Goal: Find specific page/section: Find specific page/section

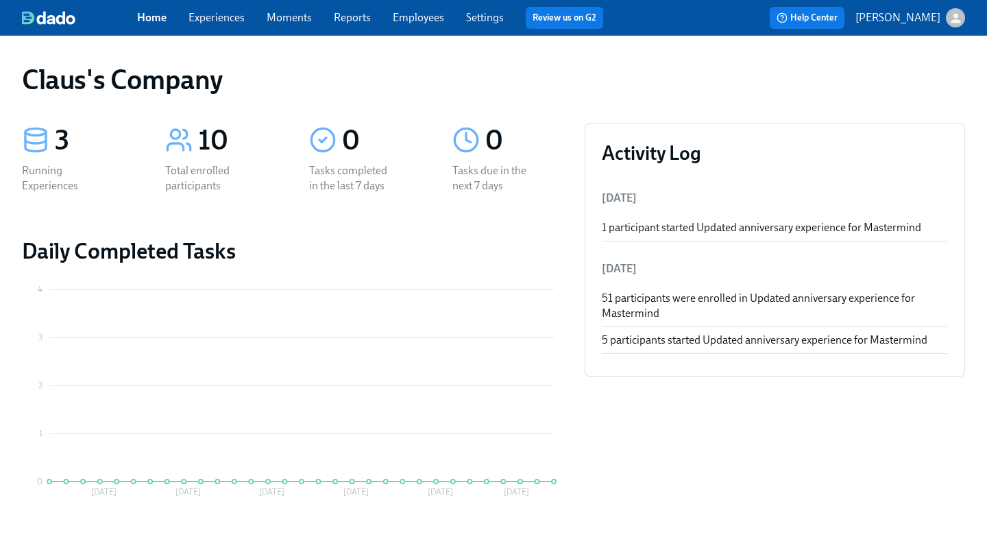
click at [953, 19] on icon "button" at bounding box center [956, 18] width 14 height 14
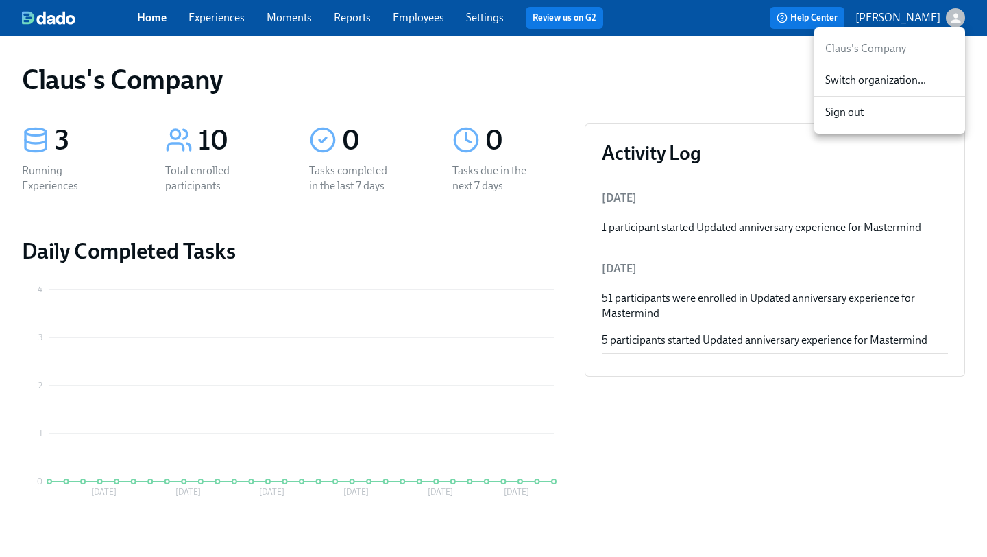
click at [914, 84] on span "Switch organization..." at bounding box center [890, 80] width 129 height 15
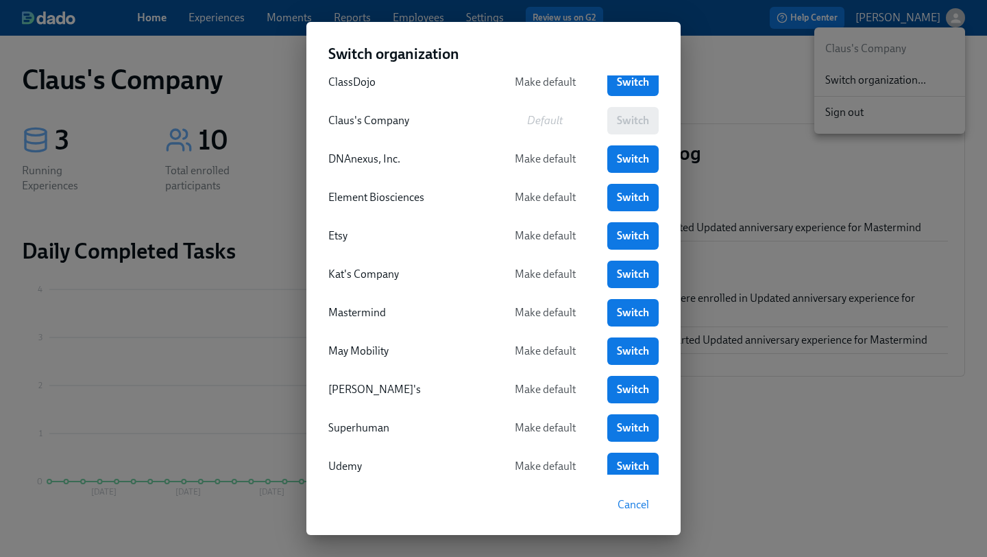
scroll to position [128, 0]
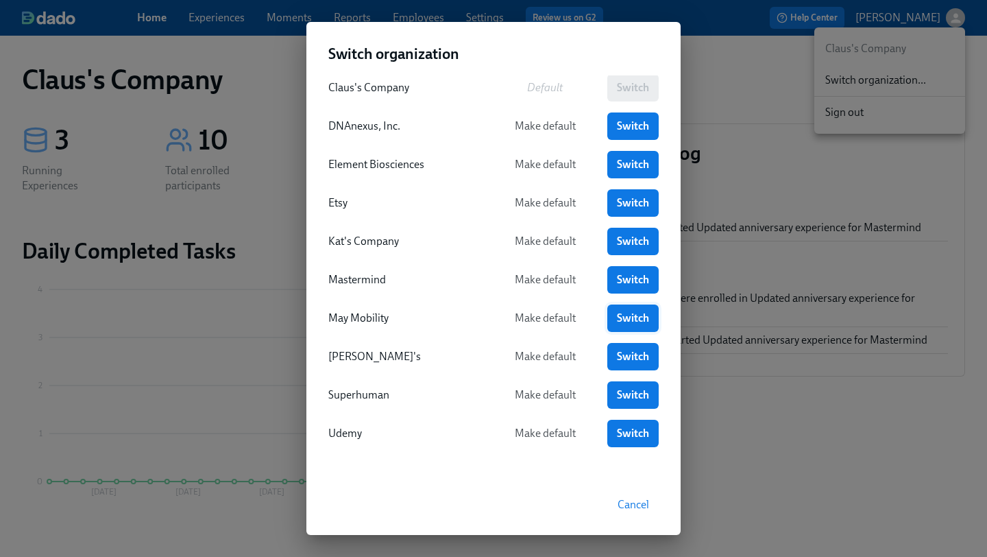
click at [638, 323] on span "Switch" at bounding box center [633, 318] width 32 height 14
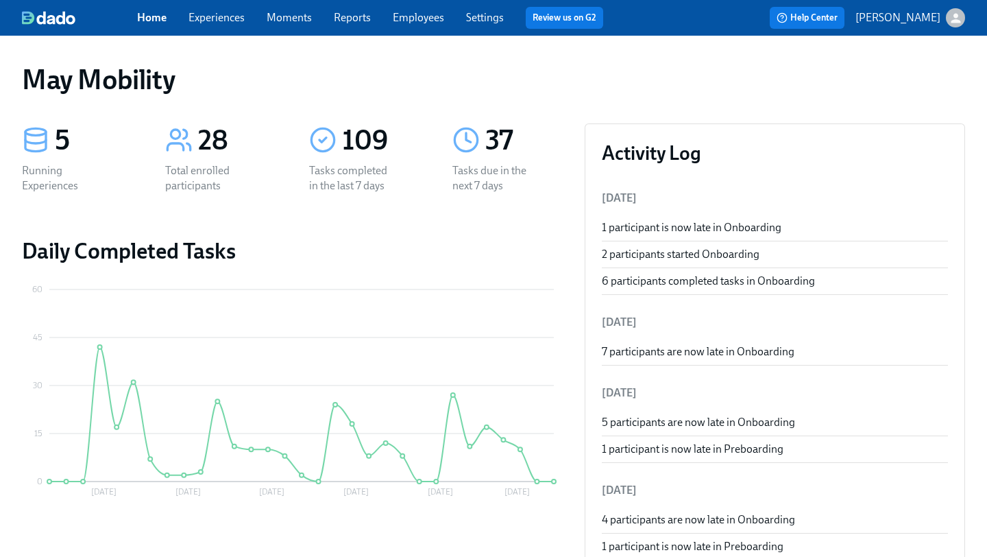
click at [208, 13] on link "Experiences" at bounding box center [217, 17] width 56 height 13
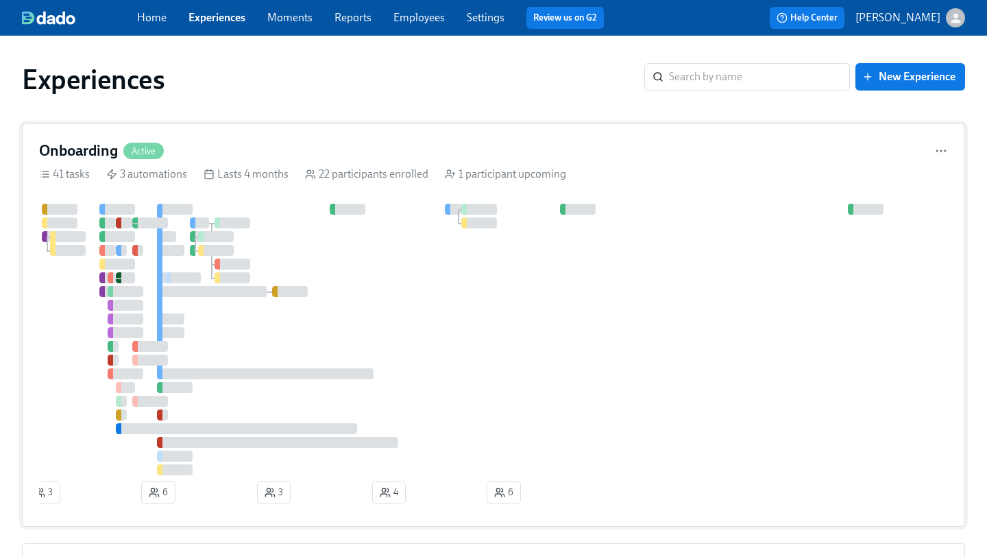
click at [679, 344] on div at bounding box center [557, 340] width 1037 height 272
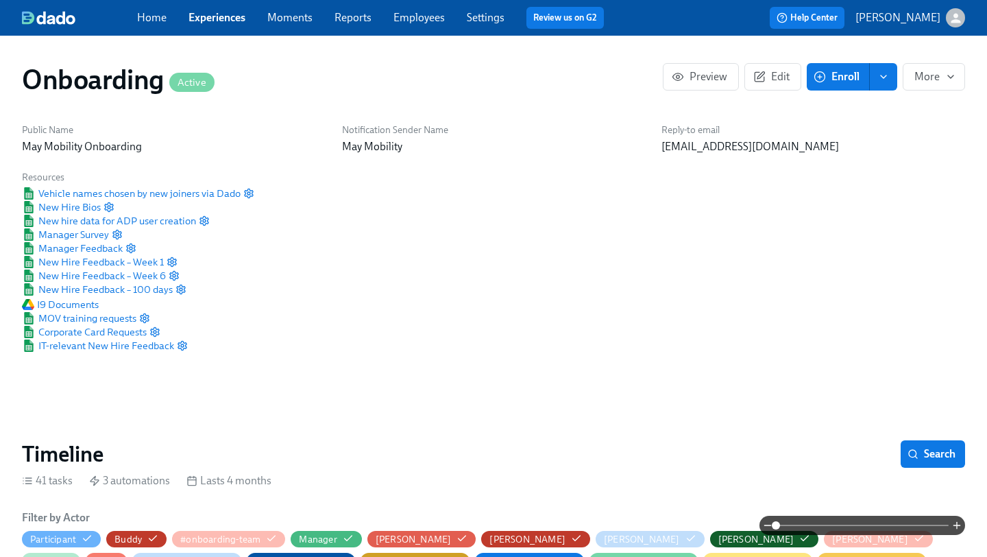
scroll to position [0, 6062]
click at [827, 518] on span at bounding box center [862, 525] width 173 height 19
click at [868, 520] on span at bounding box center [862, 525] width 173 height 19
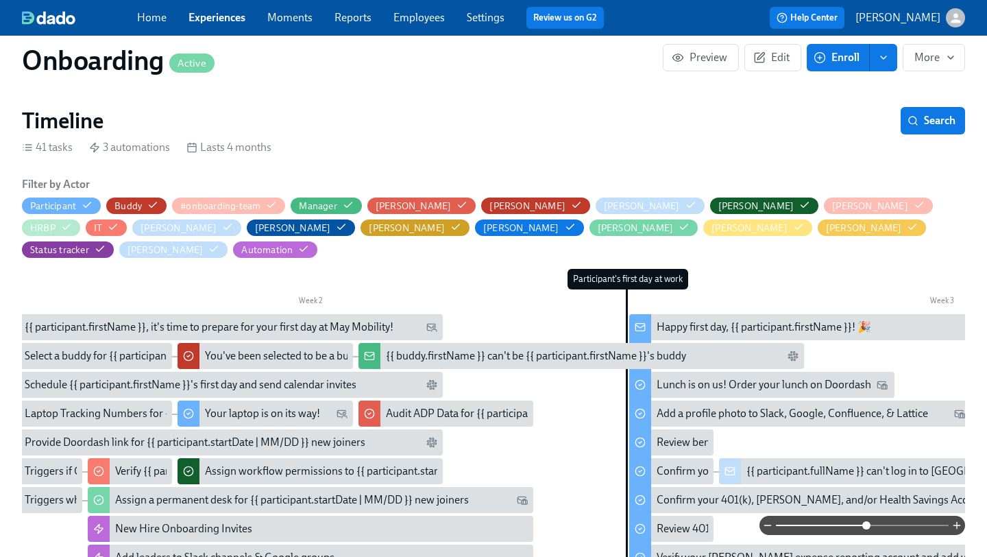
scroll to position [0, 662]
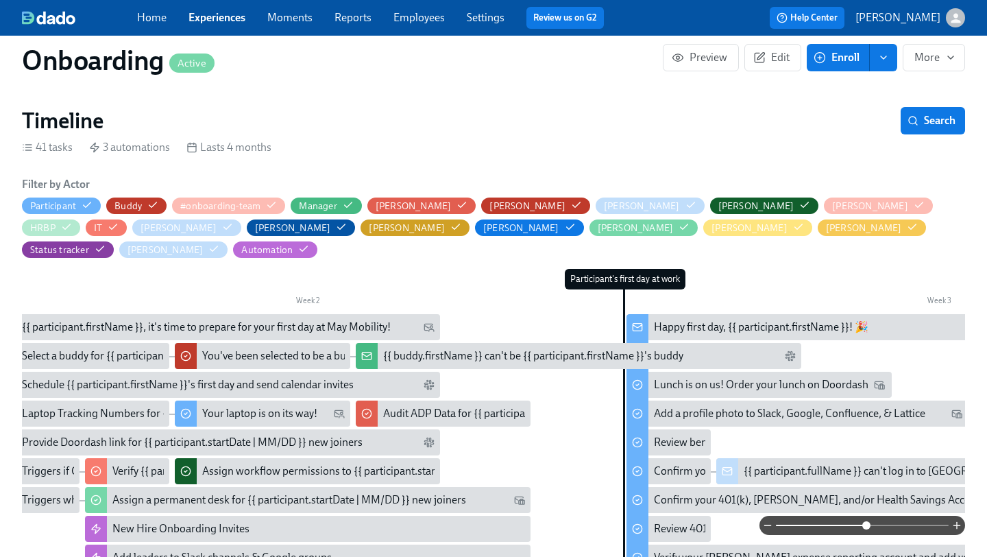
click at [793, 320] on div "Happy first day, {{ participant.firstName }}! 🎉" at bounding box center [761, 327] width 215 height 15
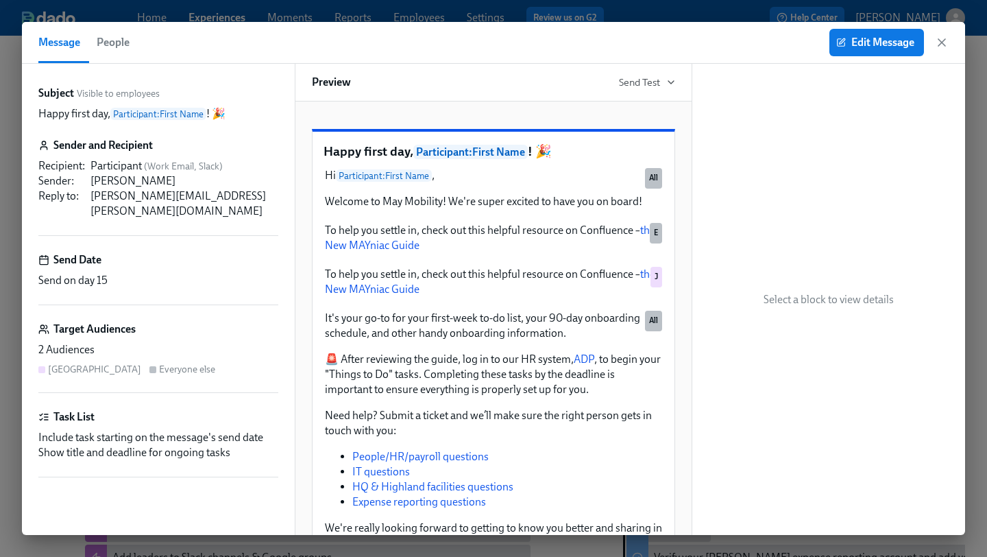
click at [734, 104] on div "Select a block to view details" at bounding box center [829, 299] width 273 height 471
click at [946, 47] on icon "button" at bounding box center [942, 43] width 14 height 14
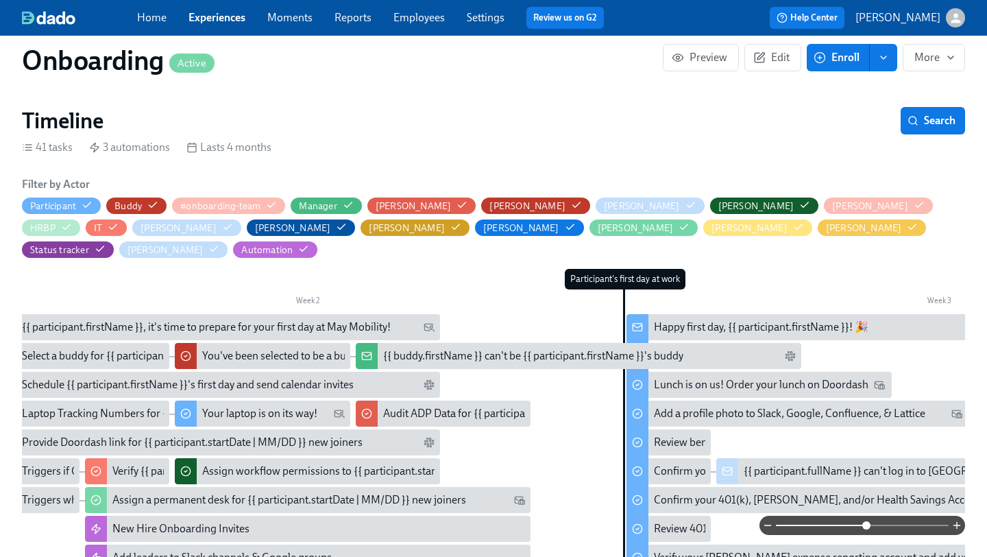
click at [765, 320] on div "Happy first day, {{ participant.firstName }}! 🎉" at bounding box center [761, 327] width 215 height 15
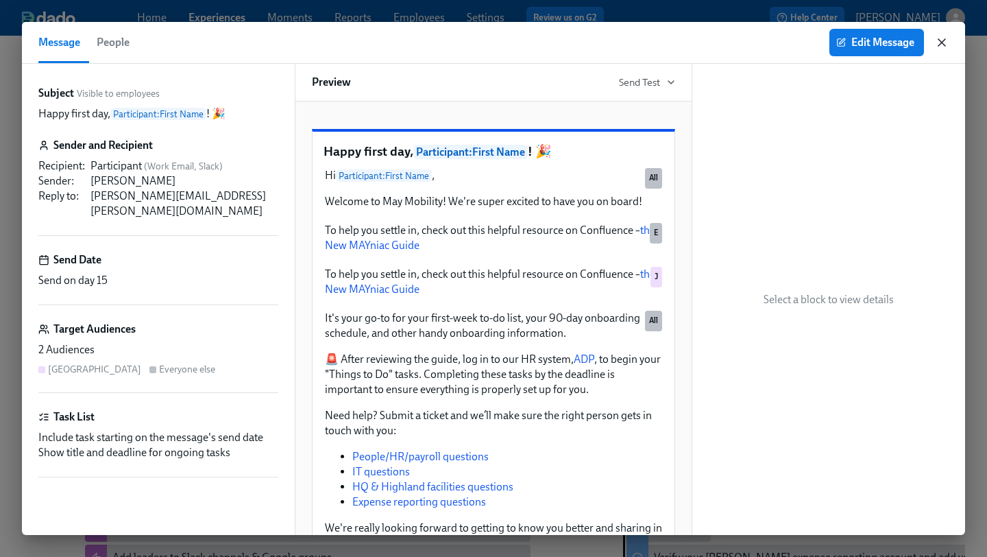
click at [942, 42] on icon "button" at bounding box center [942, 42] width 7 height 7
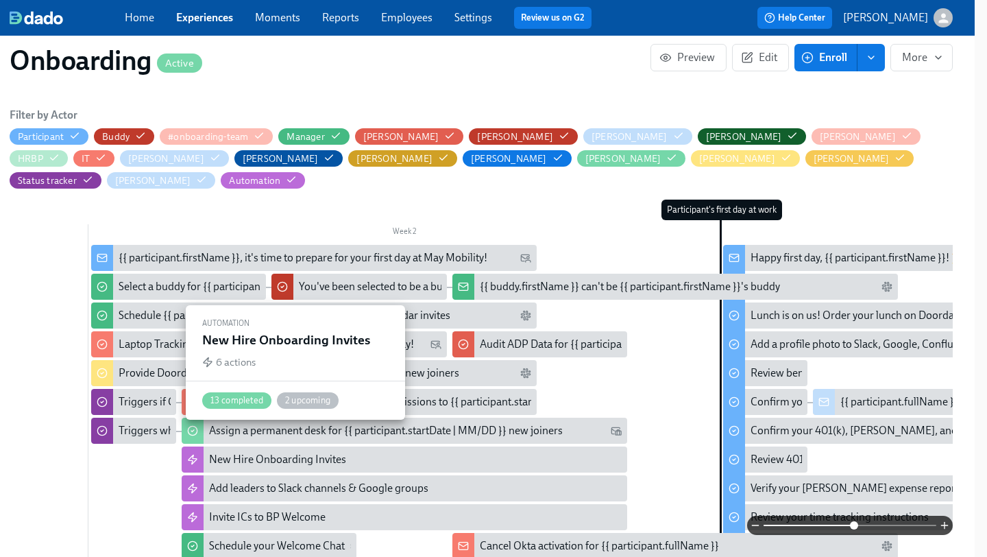
scroll to position [0, 531]
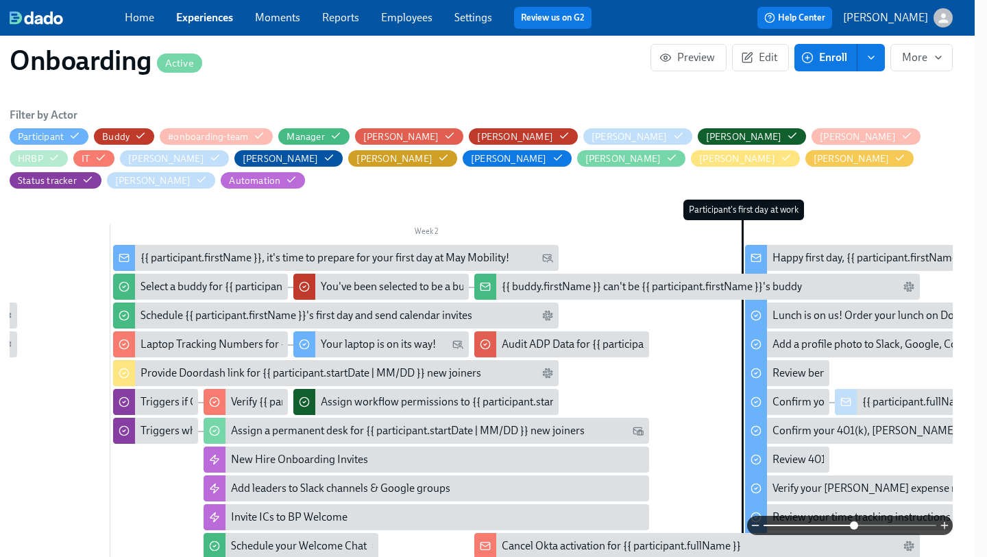
click at [390, 250] on div "{{ participant.firstName }}, it's time to prepare for your first day at May Mob…" at bounding box center [325, 257] width 369 height 15
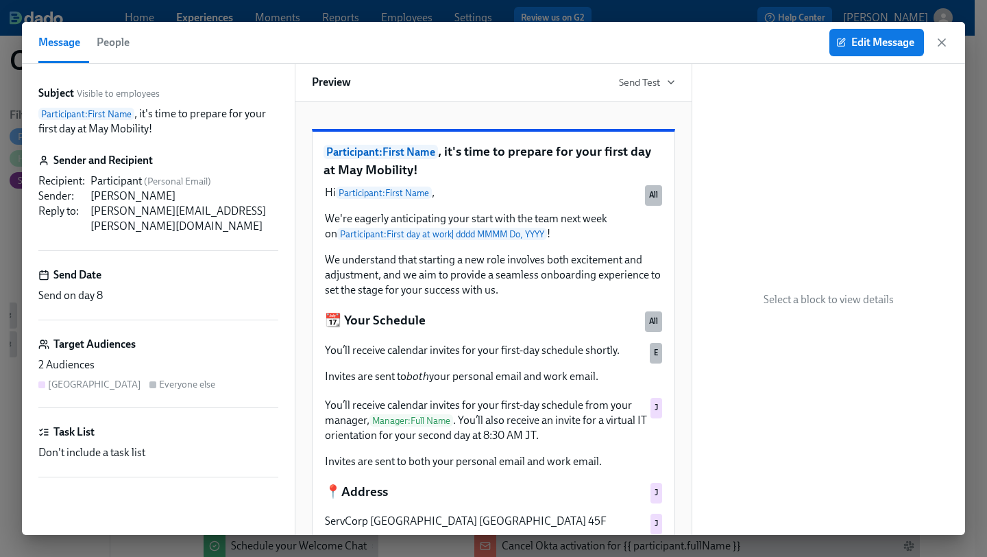
click at [448, 178] on p "Participant : First Name , it's time to prepare for your first day at May Mobil…" at bounding box center [494, 161] width 340 height 36
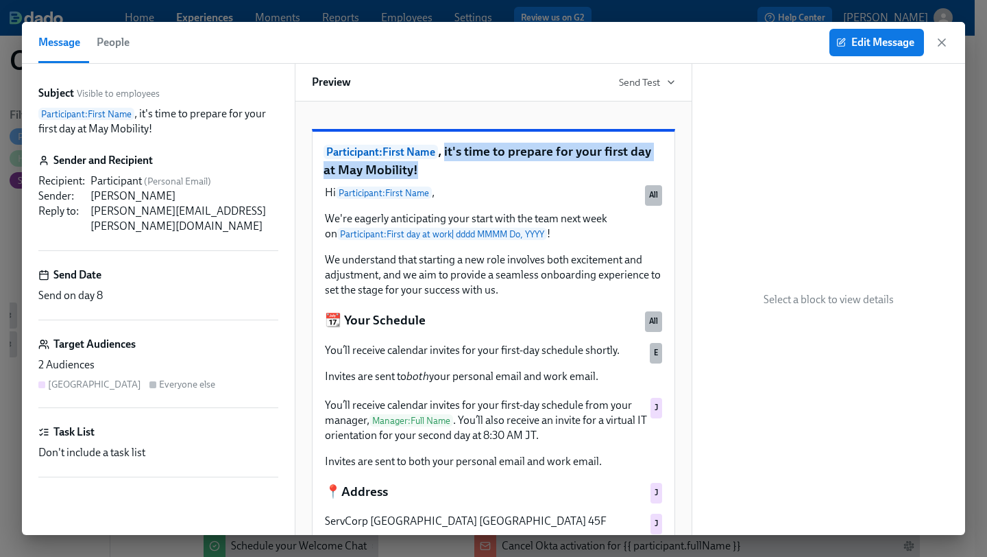
drag, startPoint x: 447, startPoint y: 182, endPoint x: 475, endPoint y: 200, distance: 33.7
click at [475, 178] on p "Participant : First Name , it's time to prepare for your first day at May Mobil…" at bounding box center [494, 161] width 340 height 36
copy p "it's time to prepare for your first day at May Mobility!"
click at [944, 43] on icon "button" at bounding box center [942, 43] width 14 height 14
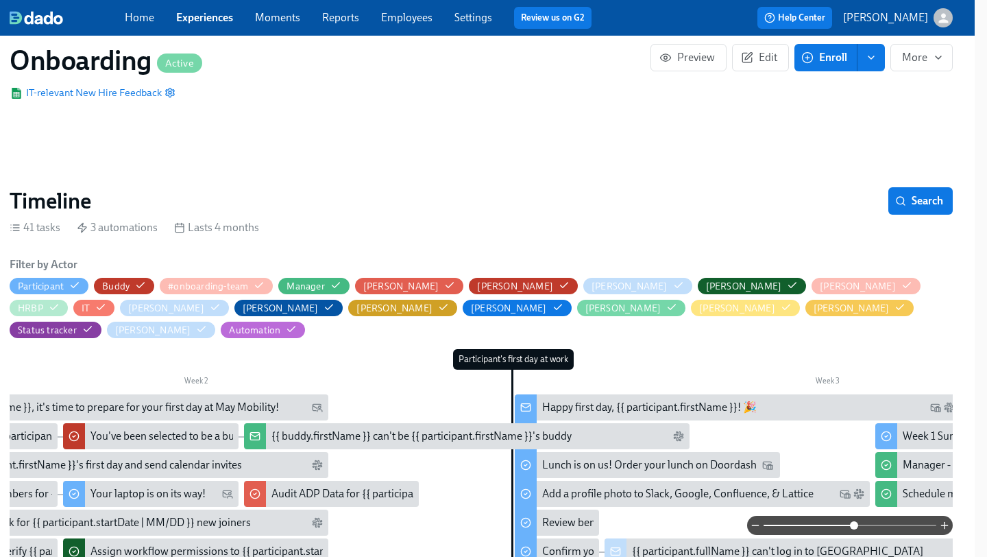
scroll to position [0, 820]
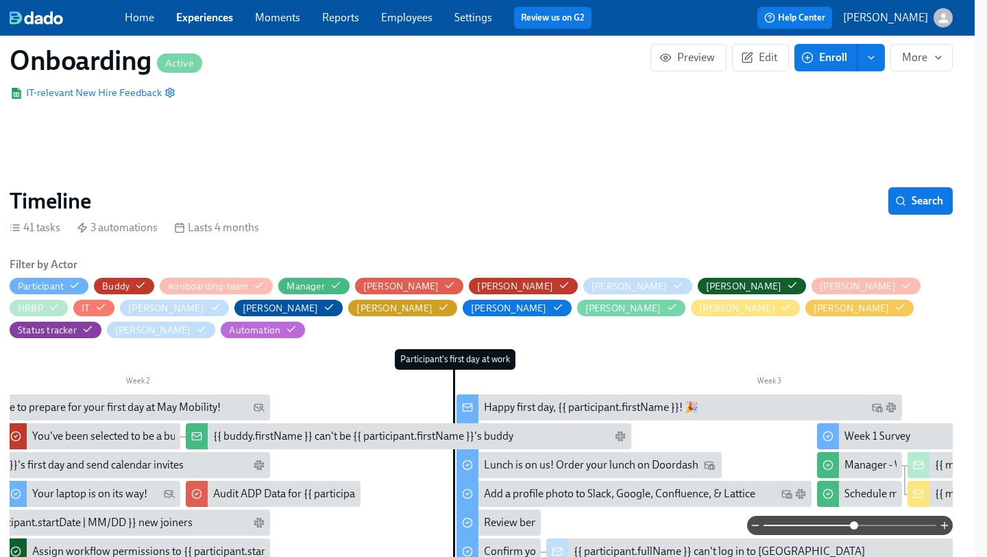
click at [213, 21] on link "Experiences" at bounding box center [204, 17] width 57 height 13
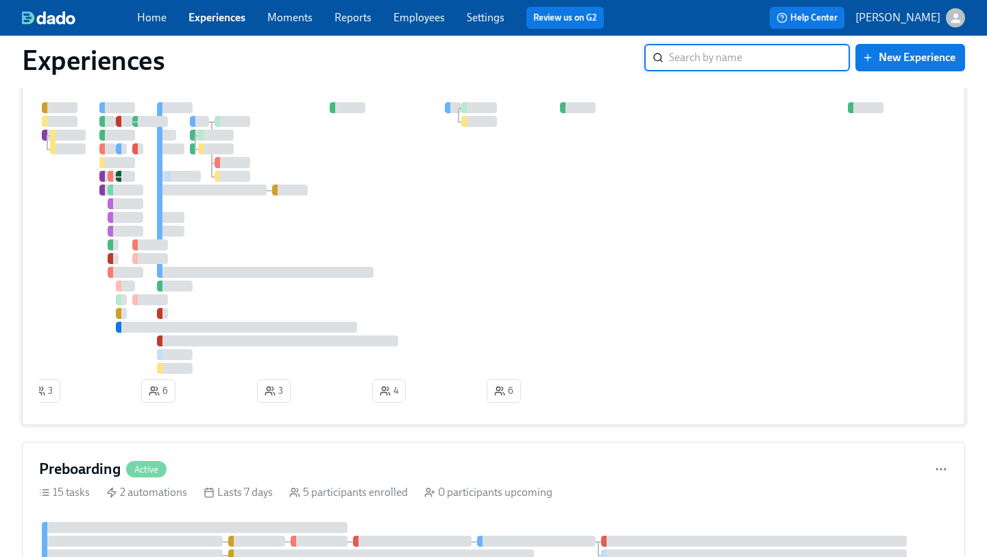
scroll to position [111, 0]
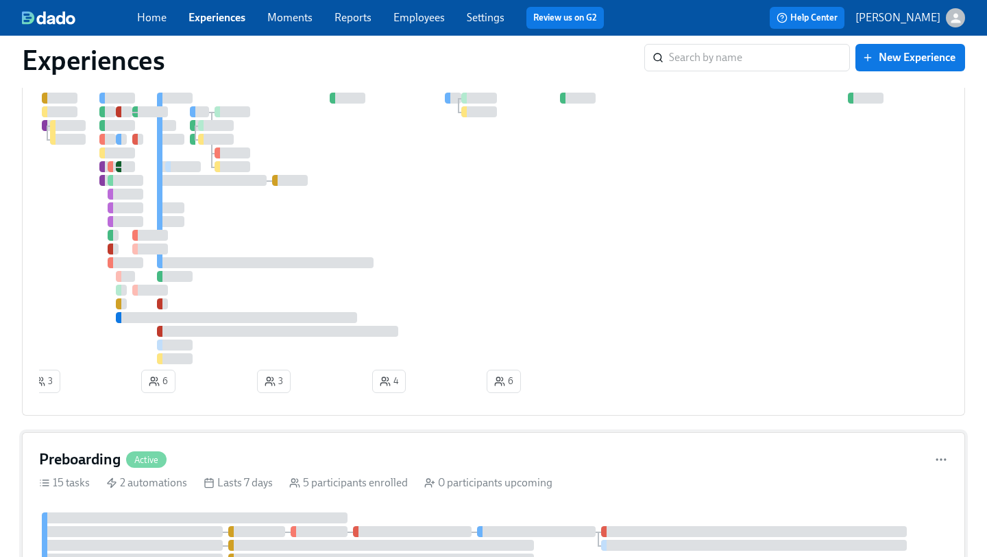
click at [379, 455] on div "Preboarding Active" at bounding box center [493, 459] width 909 height 21
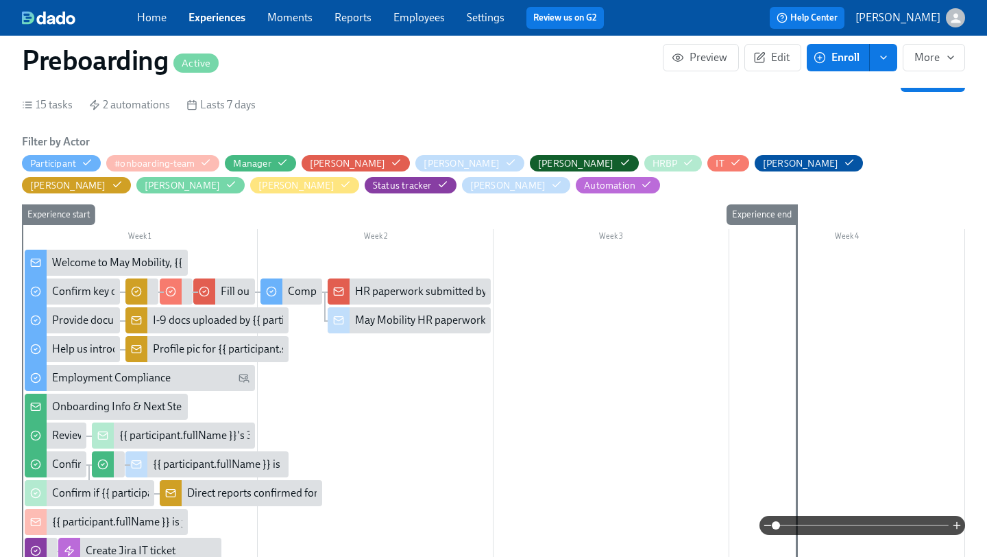
scroll to position [305, 0]
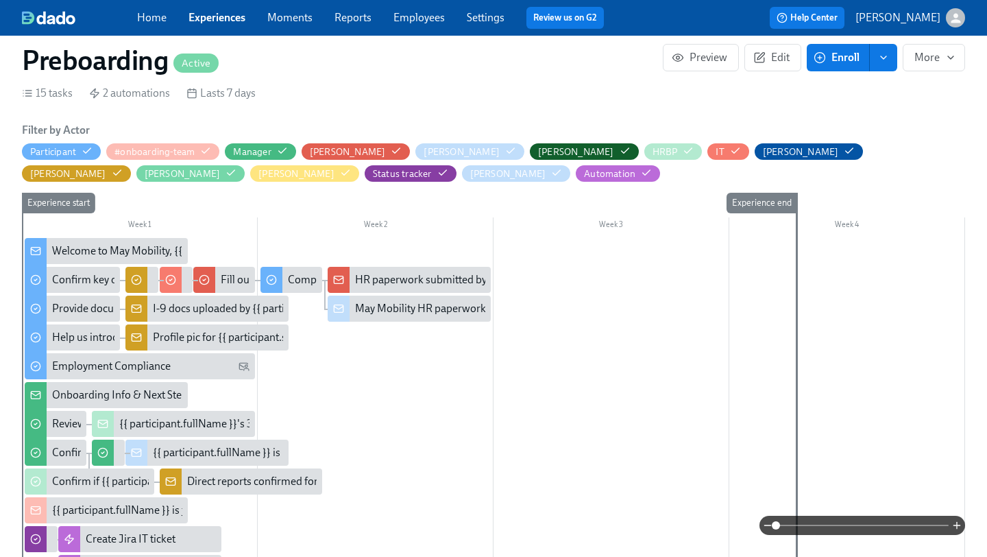
click at [93, 253] on div "Welcome to May Mobility, {{ participant.firstName }}! 🎉" at bounding box center [183, 250] width 263 height 15
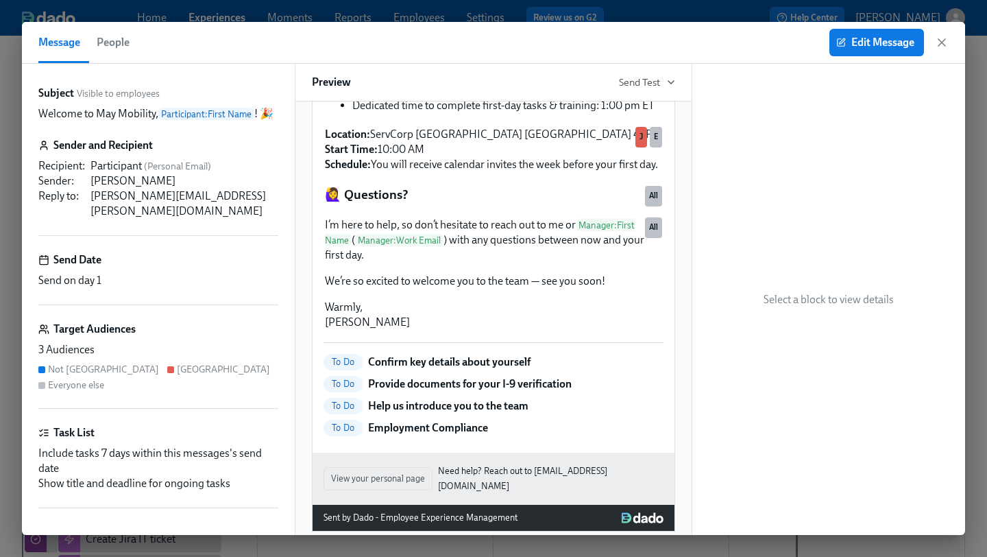
scroll to position [1003, 0]
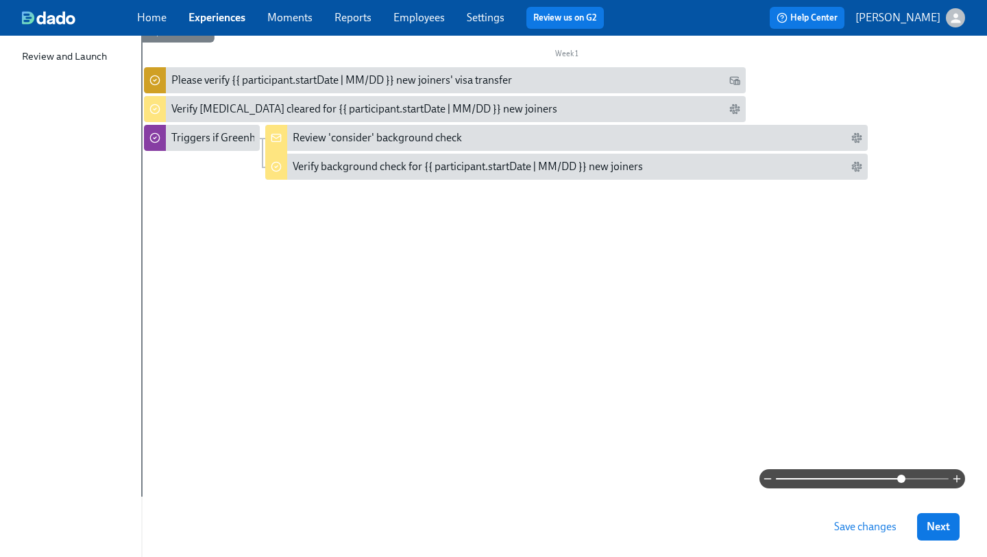
scroll to position [0, 851]
